Goal: Transaction & Acquisition: Subscribe to service/newsletter

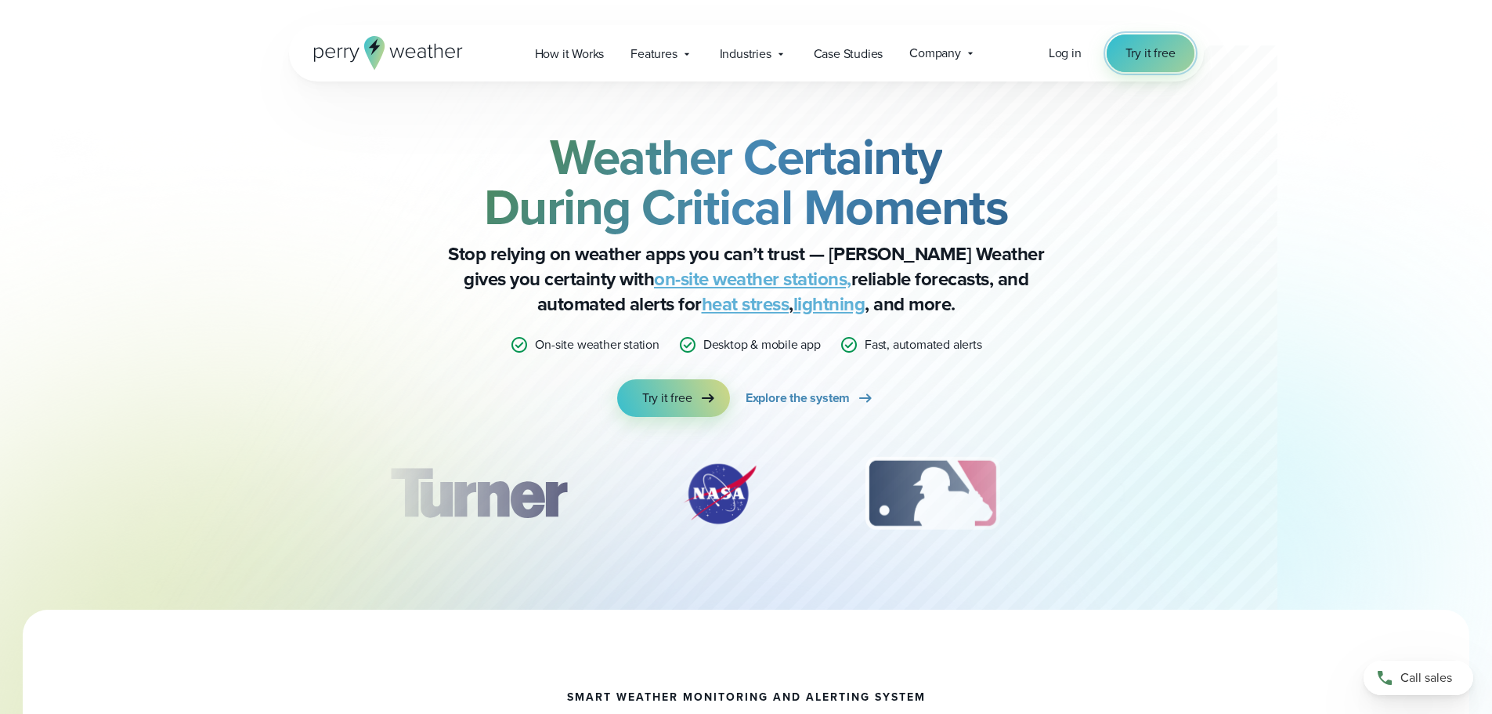
click at [1150, 51] on span "Try it free" at bounding box center [1151, 53] width 50 height 19
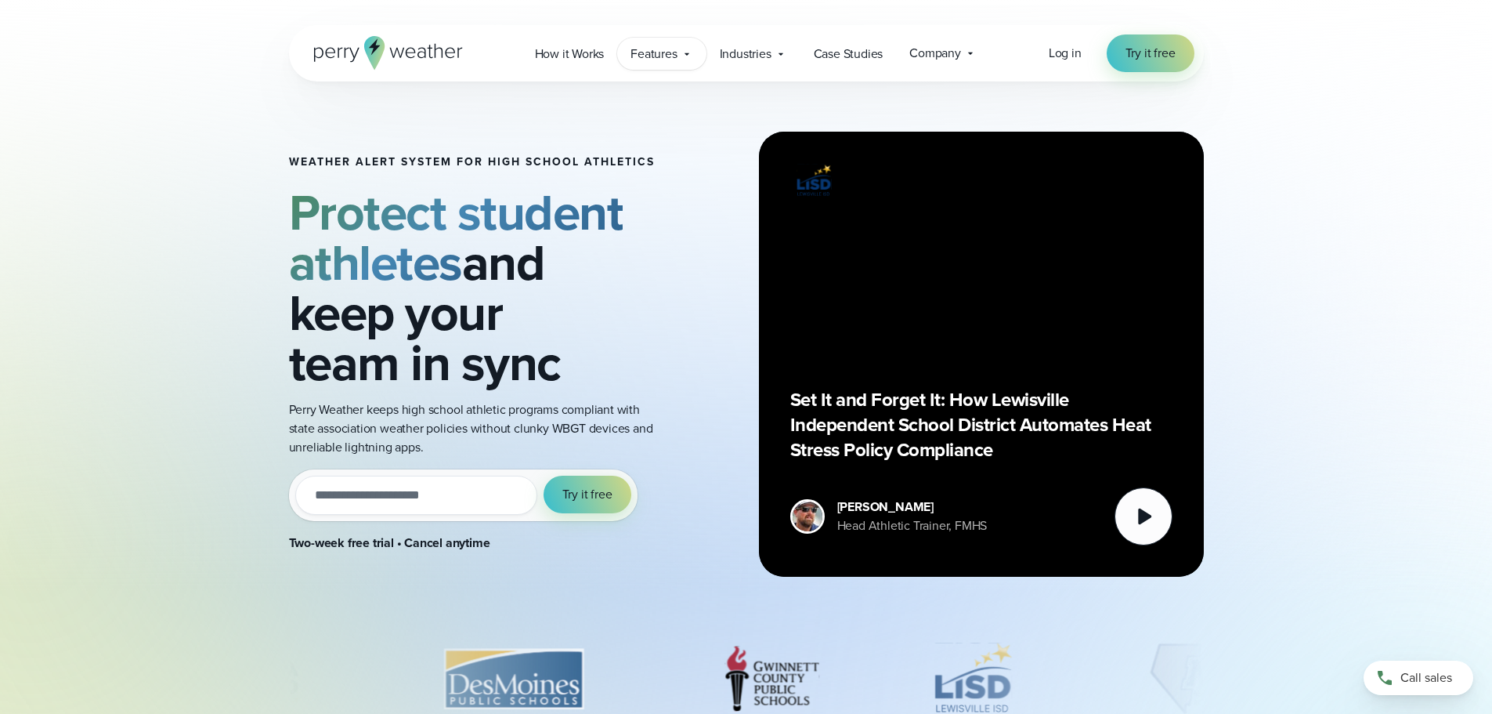
click at [685, 60] on icon at bounding box center [687, 54] width 13 height 13
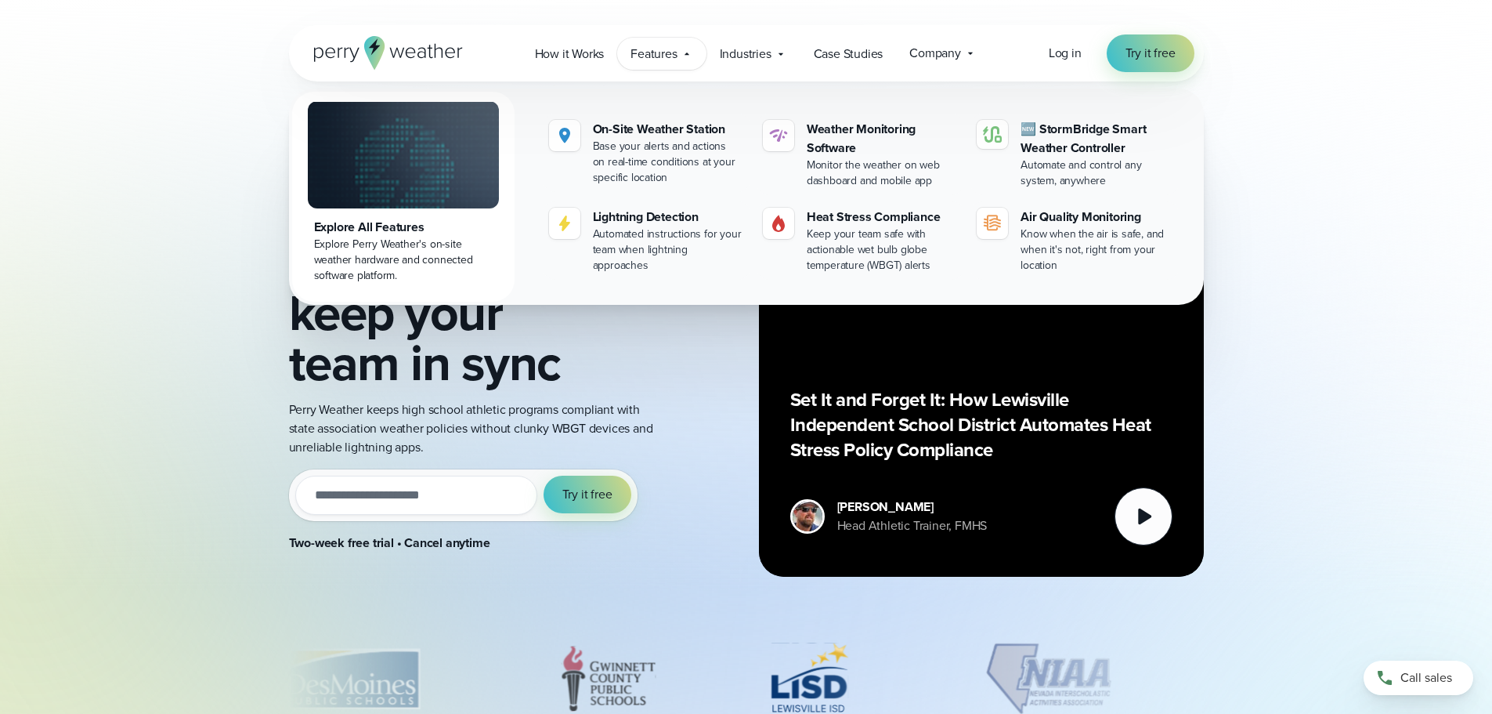
click at [685, 59] on icon at bounding box center [687, 54] width 13 height 13
